Goal: Task Accomplishment & Management: Complete application form

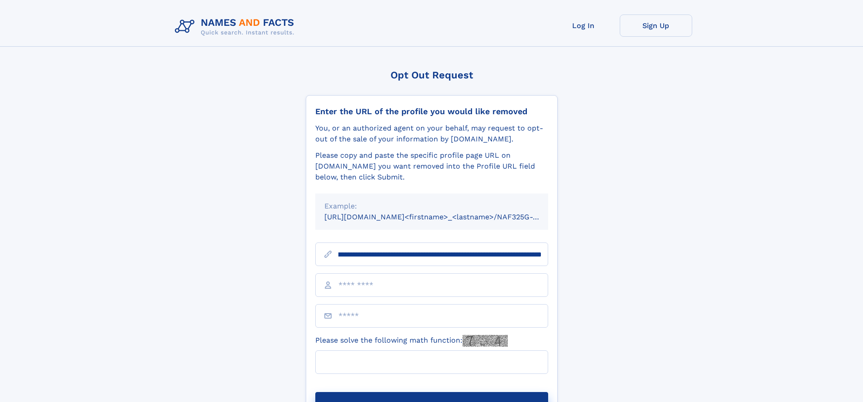
scroll to position [0, 105]
type input "**********"
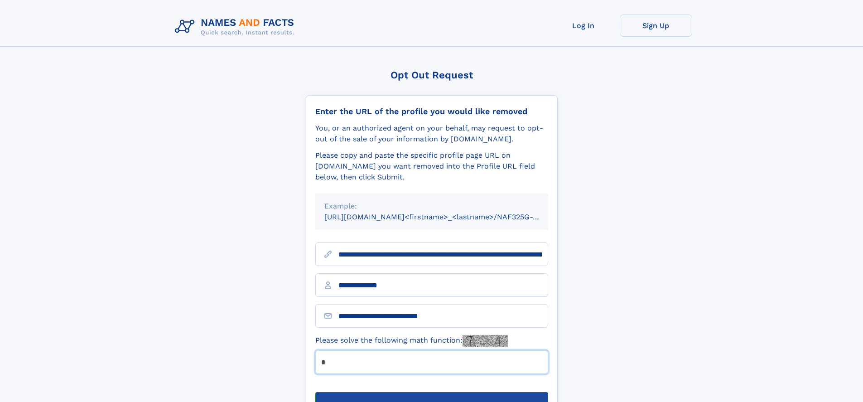
type input "*"
click at [431, 392] on button "Submit Opt Out Request" at bounding box center [431, 406] width 233 height 29
